Goal: Find specific page/section: Find specific page/section

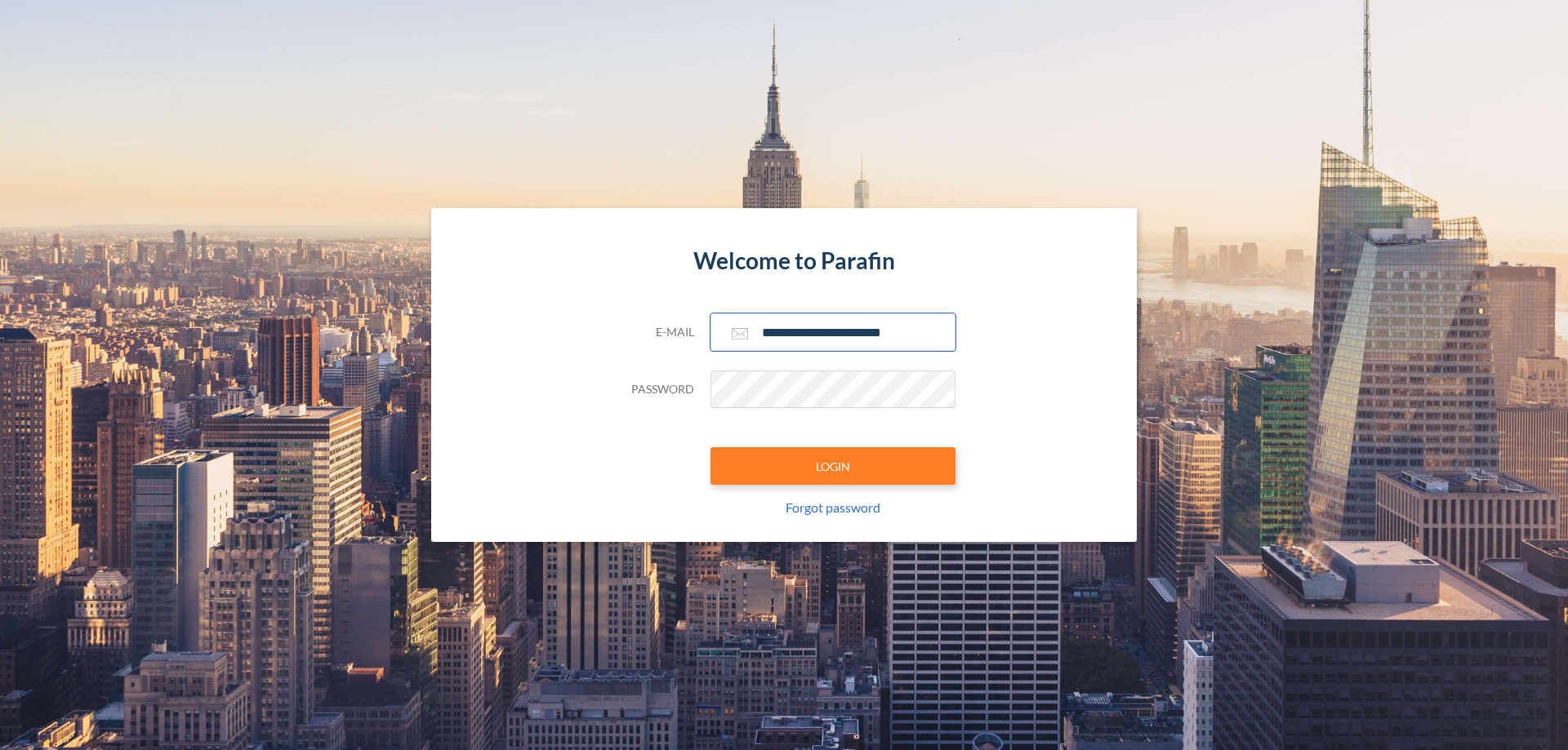
type input "**********"
click at [833, 466] on button "LOGIN" at bounding box center [833, 466] width 245 height 38
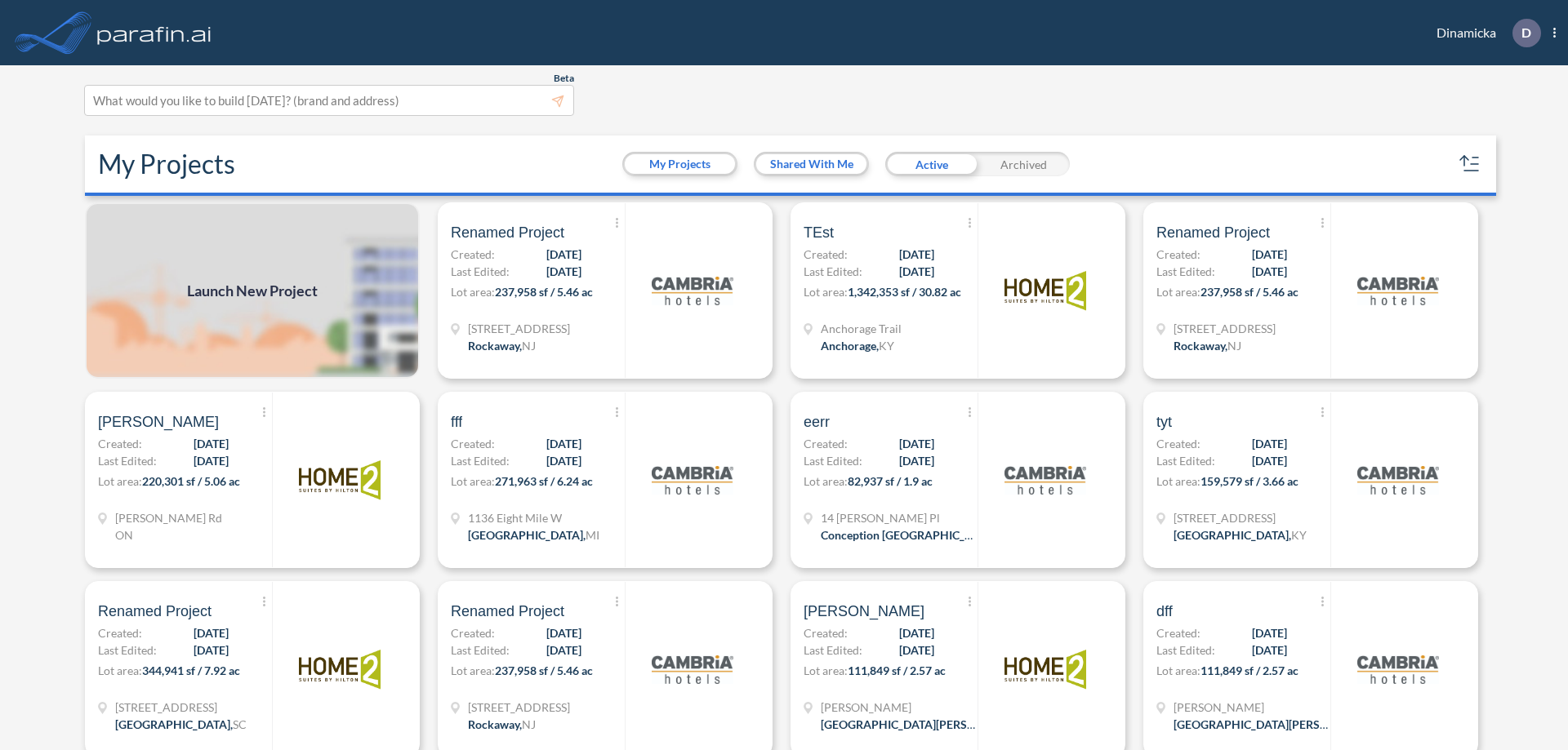
scroll to position [4, 0]
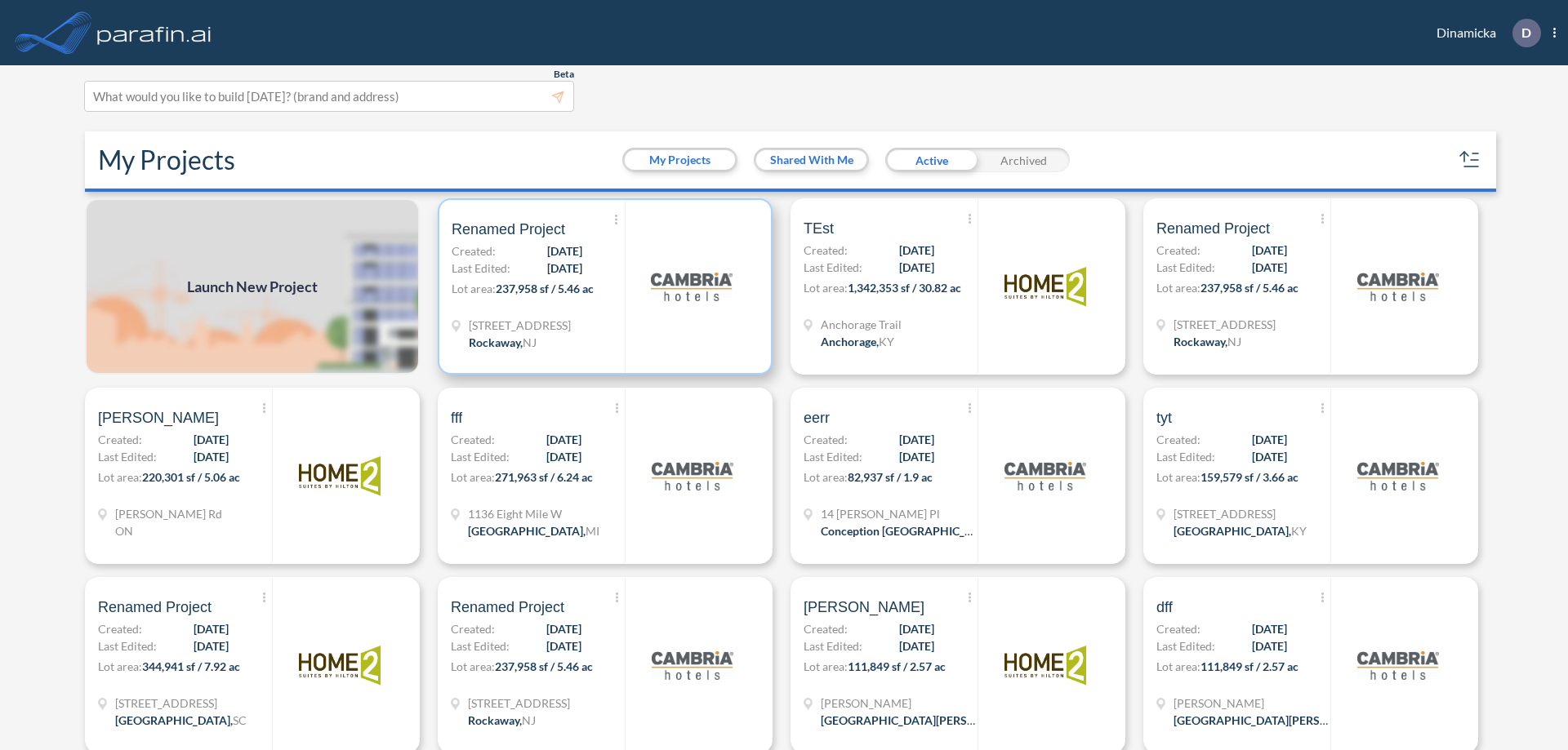
click at [602, 287] on p "Lot area: 237,958 sf / 5.46 ac" at bounding box center [537, 292] width 173 height 23
